Goal: Task Accomplishment & Management: Manage account settings

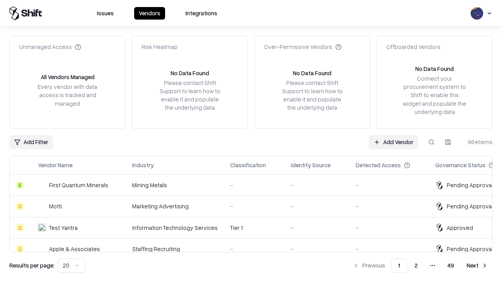
click at [393, 142] on link "Add Vendor" at bounding box center [393, 142] width 49 height 14
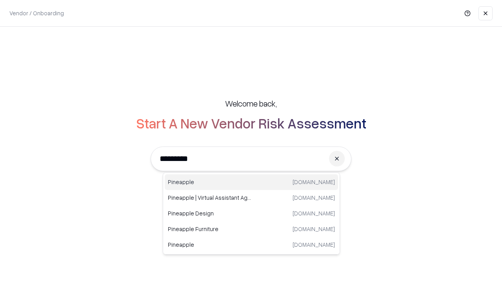
click at [251, 182] on div "Pineapple [DOMAIN_NAME]" at bounding box center [251, 182] width 173 height 16
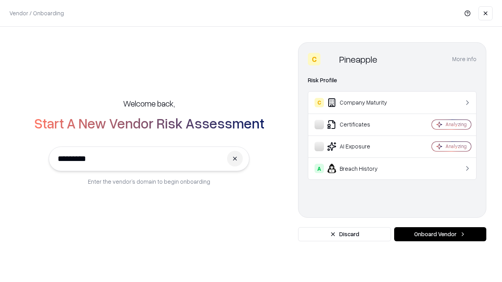
type input "*********"
click at [440, 234] on button "Onboard Vendor" at bounding box center [440, 234] width 92 height 14
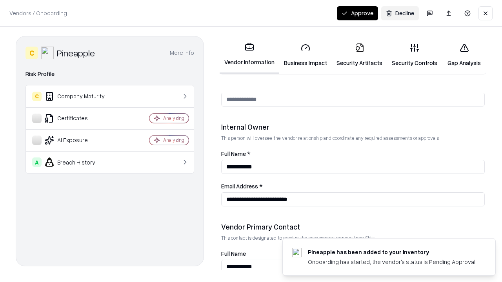
scroll to position [406, 0]
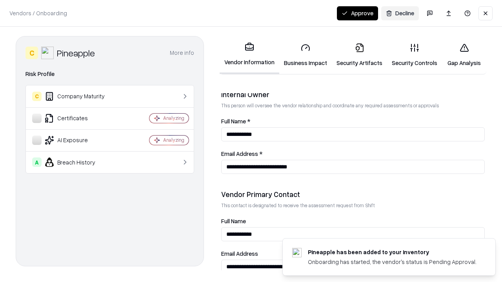
click at [305, 55] on link "Business Impact" at bounding box center [305, 55] width 53 height 36
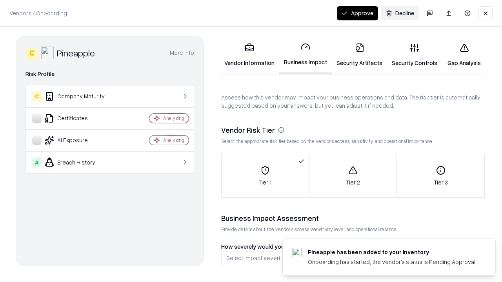
click at [359, 55] on link "Security Artifacts" at bounding box center [359, 55] width 55 height 36
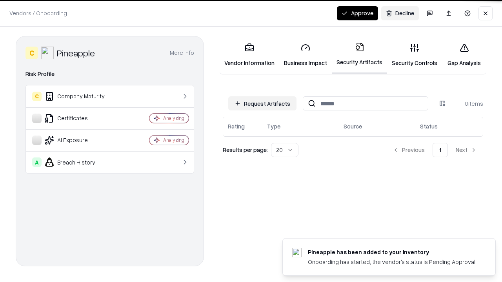
click at [262, 103] on button "Request Artifacts" at bounding box center [262, 103] width 68 height 14
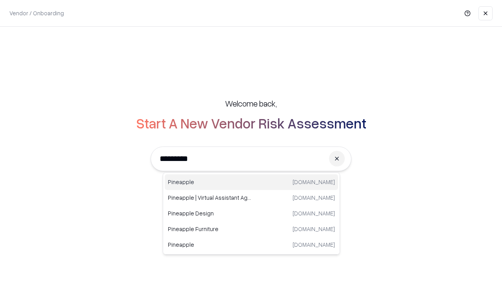
click at [251, 182] on div "Pineapple [DOMAIN_NAME]" at bounding box center [251, 182] width 173 height 16
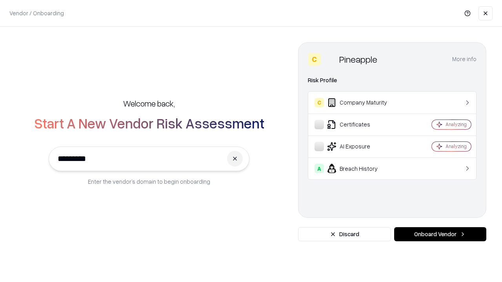
type input "*********"
click at [440, 234] on button "Onboard Vendor" at bounding box center [440, 234] width 92 height 14
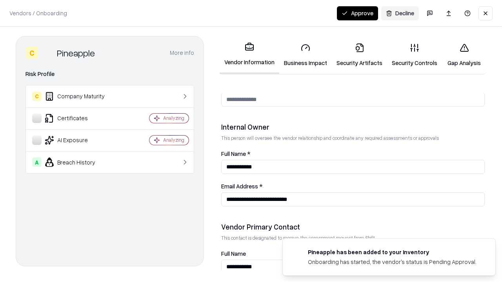
scroll to position [406, 0]
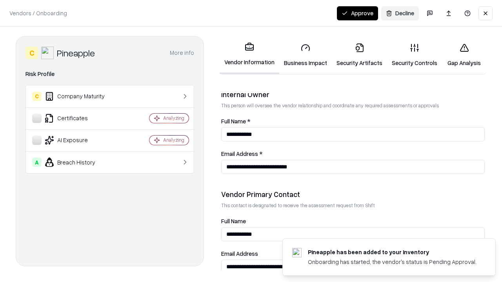
click at [357, 13] on button "Approve" at bounding box center [357, 13] width 41 height 14
